Goal: Information Seeking & Learning: Learn about a topic

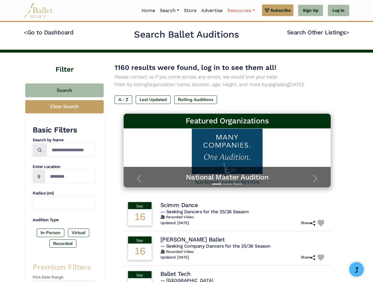
click at [241, 11] on link "Resources" at bounding box center [241, 10] width 32 height 12
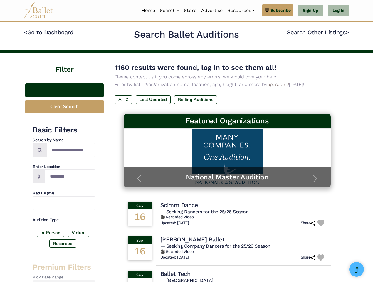
click at [64, 90] on button "Search" at bounding box center [64, 91] width 79 height 14
click at [64, 107] on button "Clear Search" at bounding box center [64, 106] width 79 height 13
click at [51, 233] on label "In-Person" at bounding box center [51, 233] width 28 height 8
click at [78, 233] on label "Virtual" at bounding box center [78, 233] width 21 height 8
click at [63, 244] on label "Recorded" at bounding box center [62, 244] width 27 height 8
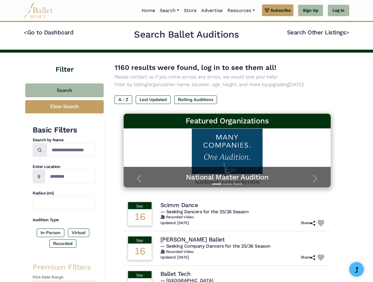
click at [124, 100] on label "A - Z" at bounding box center [124, 100] width 18 height 8
click at [153, 100] on label "Last Updated" at bounding box center [153, 100] width 35 height 8
click at [196, 100] on label "Rolling Auditions" at bounding box center [195, 100] width 43 height 8
click at [228, 214] on span "— Seeking Dancers for the 25/26 Season" at bounding box center [205, 212] width 89 height 6
